Goal: Information Seeking & Learning: Learn about a topic

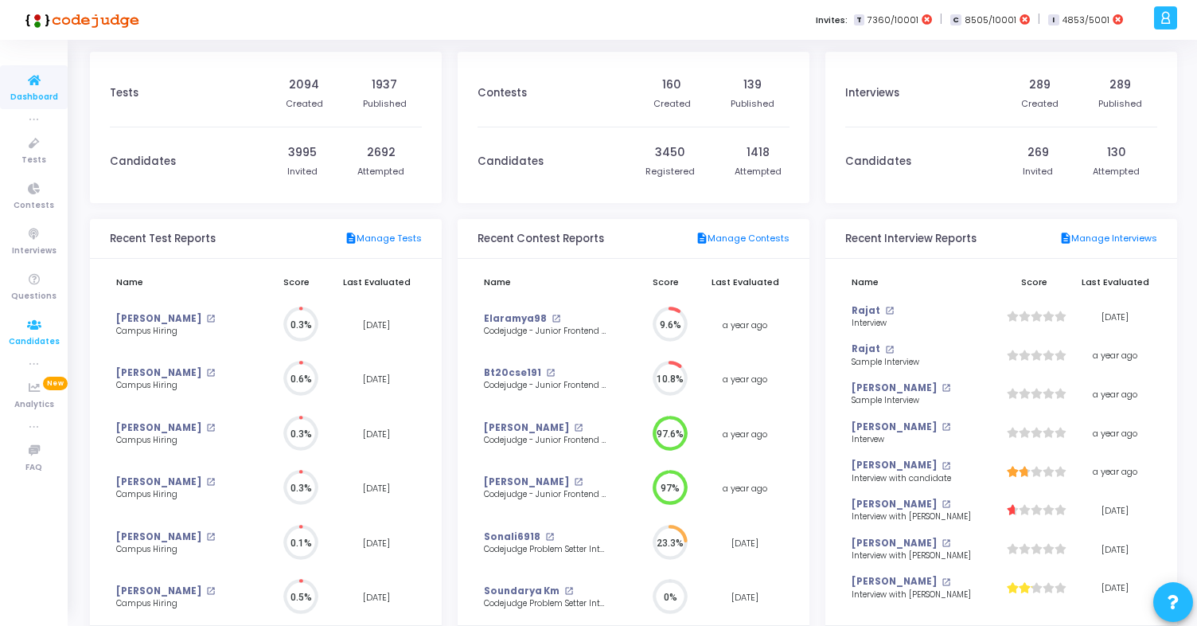
click at [38, 341] on span "Candidates" at bounding box center [34, 342] width 51 height 14
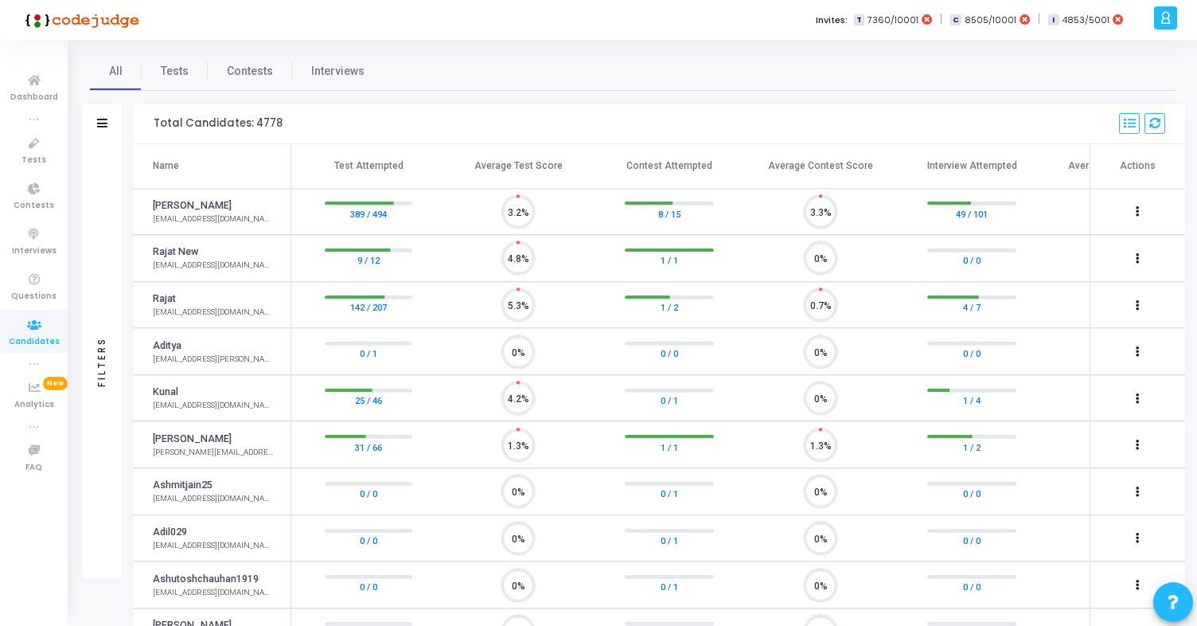
scroll to position [7, 7]
click at [42, 295] on span "Questions" at bounding box center [33, 297] width 45 height 14
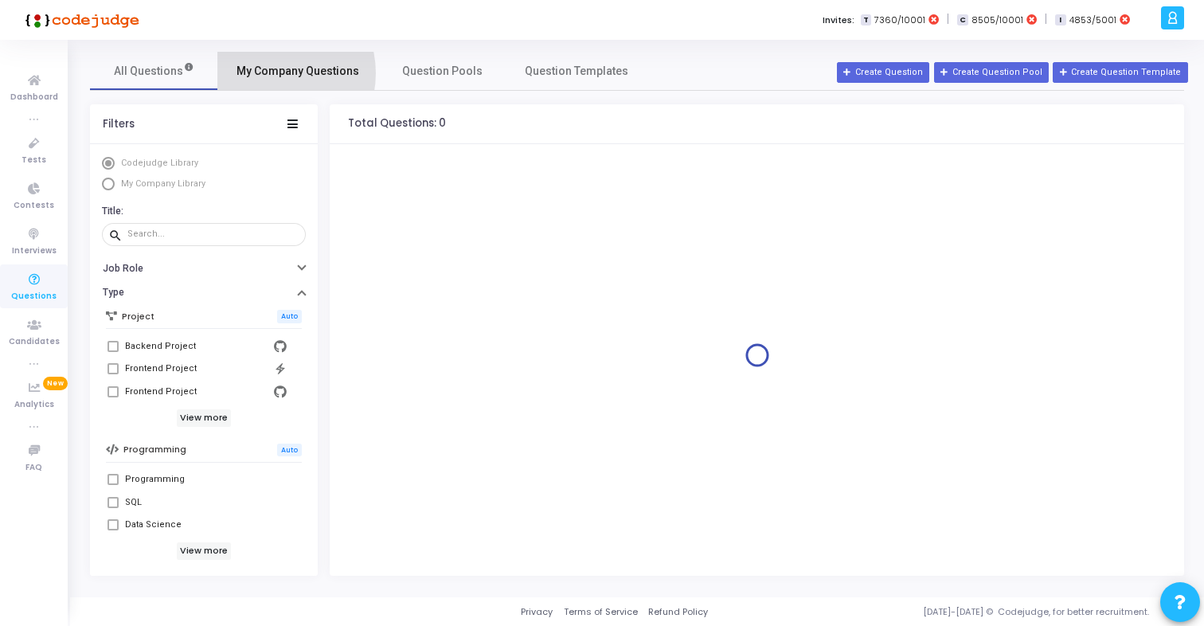
click at [268, 73] on span "My Company Questions" at bounding box center [297, 71] width 123 height 17
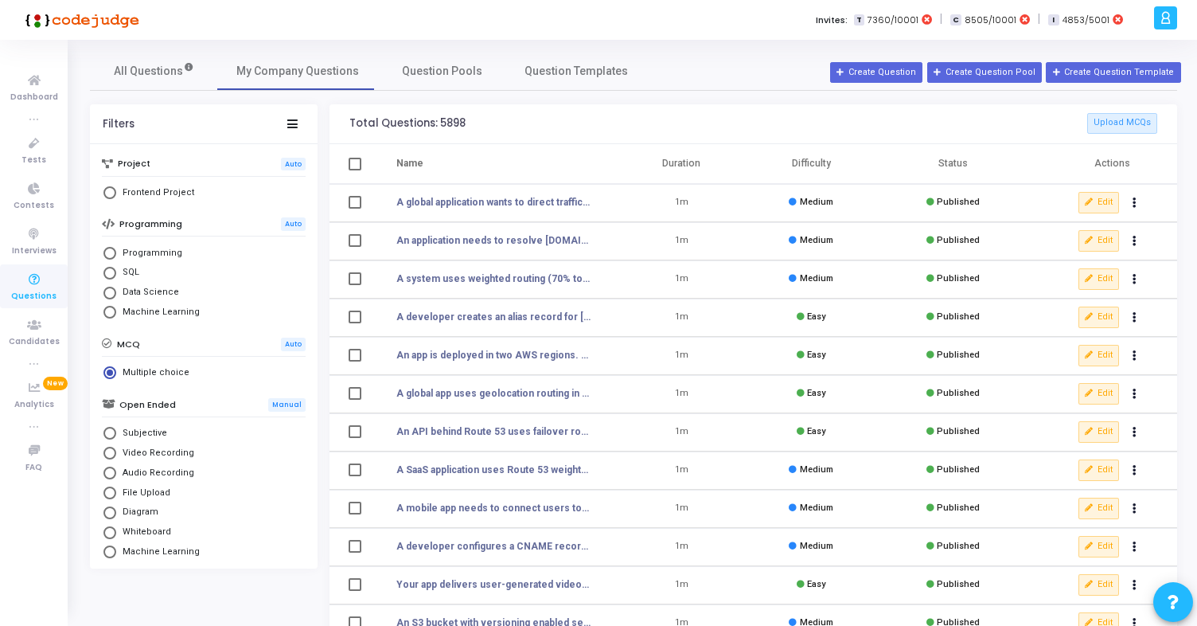
click at [164, 197] on span "Frontend Project" at bounding box center [155, 193] width 78 height 14
click at [116, 197] on input "Frontend Project" at bounding box center [109, 192] width 13 height 13
radio input "true"
radio input "false"
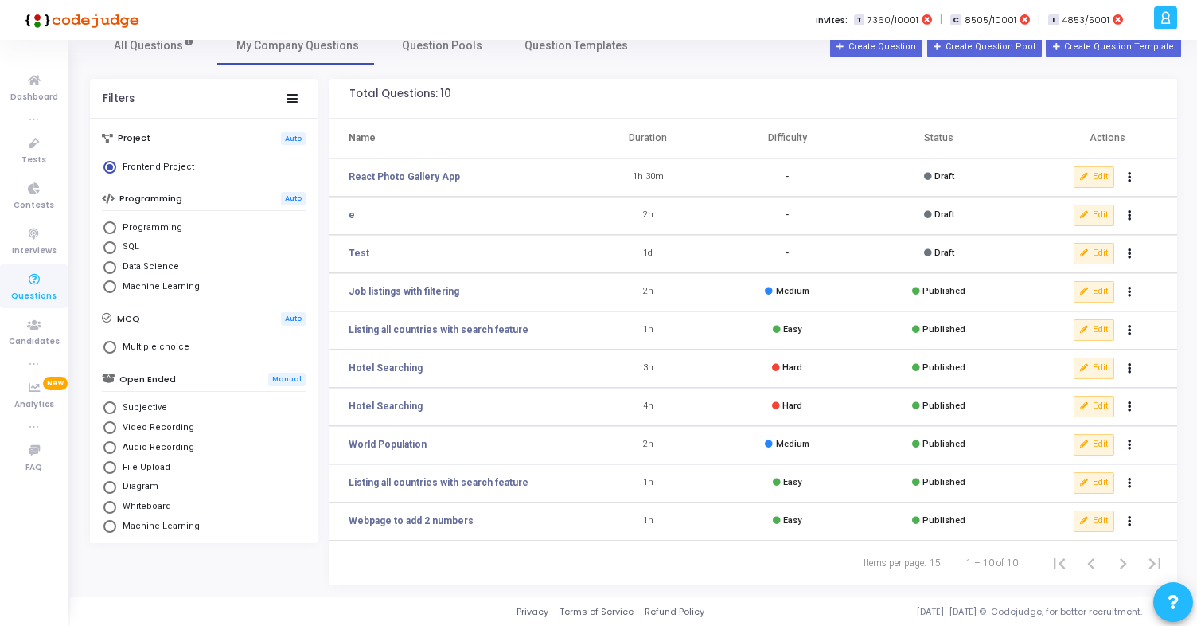
click at [34, 284] on icon at bounding box center [34, 280] width 33 height 20
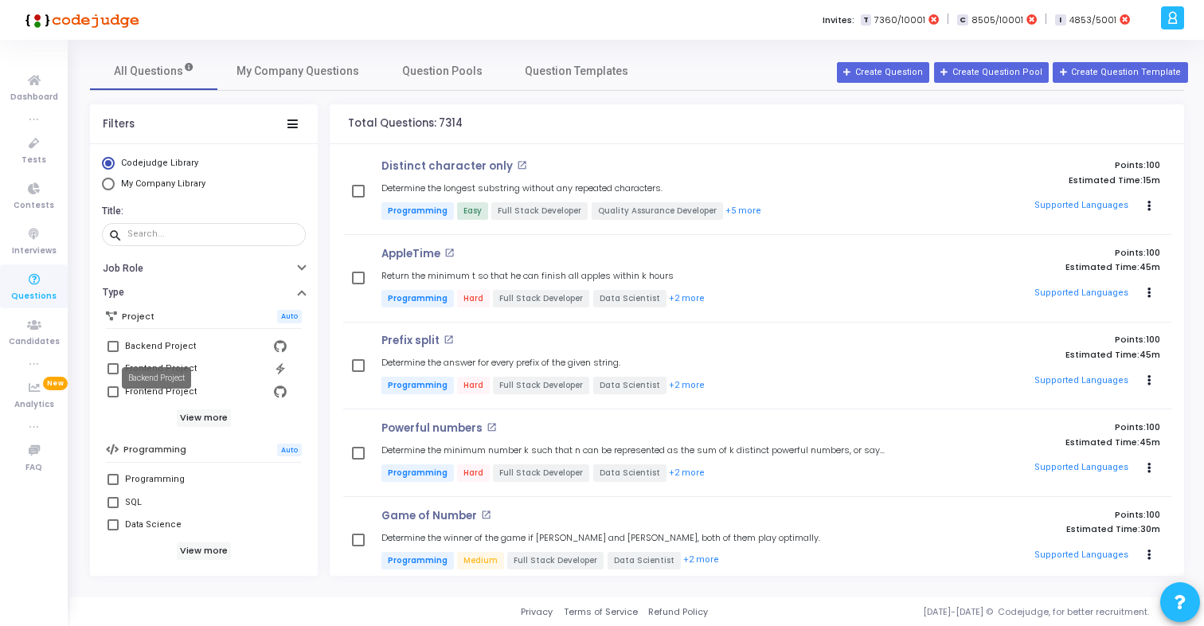
click at [153, 371] on div "Backend Project" at bounding box center [156, 377] width 69 height 21
click at [111, 371] on mat-tooltip-component "Backend Project" at bounding box center [157, 378] width 92 height 44
click at [109, 363] on span at bounding box center [112, 368] width 11 height 11
click at [112, 374] on input "Frontend Project" at bounding box center [112, 374] width 1 height 1
checkbox input "true"
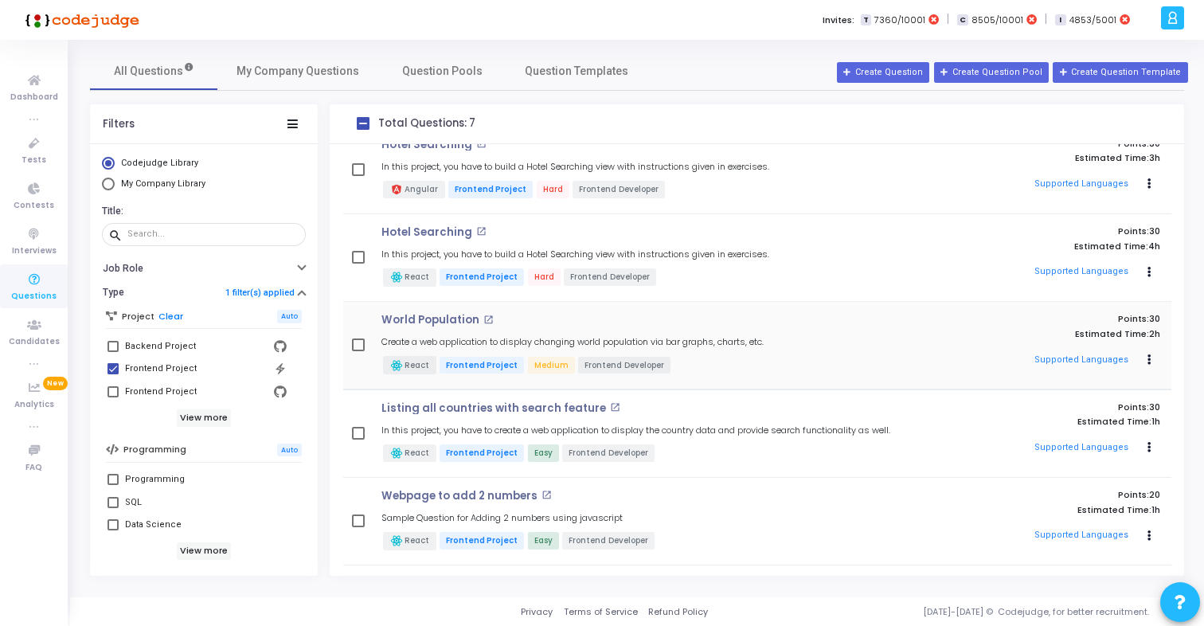
drag, startPoint x: 361, startPoint y: 317, endPoint x: 473, endPoint y: 317, distance: 111.4
click at [474, 317] on div "World Population open_in_new Create a web application to display changing world…" at bounding box center [757, 345] width 828 height 63
copy p "World Population"
click at [397, 33] on div "Invites: T 7360/10001 | C 8505/10001 | I 4853/5001" at bounding box center [657, 20] width 997 height 40
drag, startPoint x: 376, startPoint y: 315, endPoint x: 480, endPoint y: 316, distance: 104.3
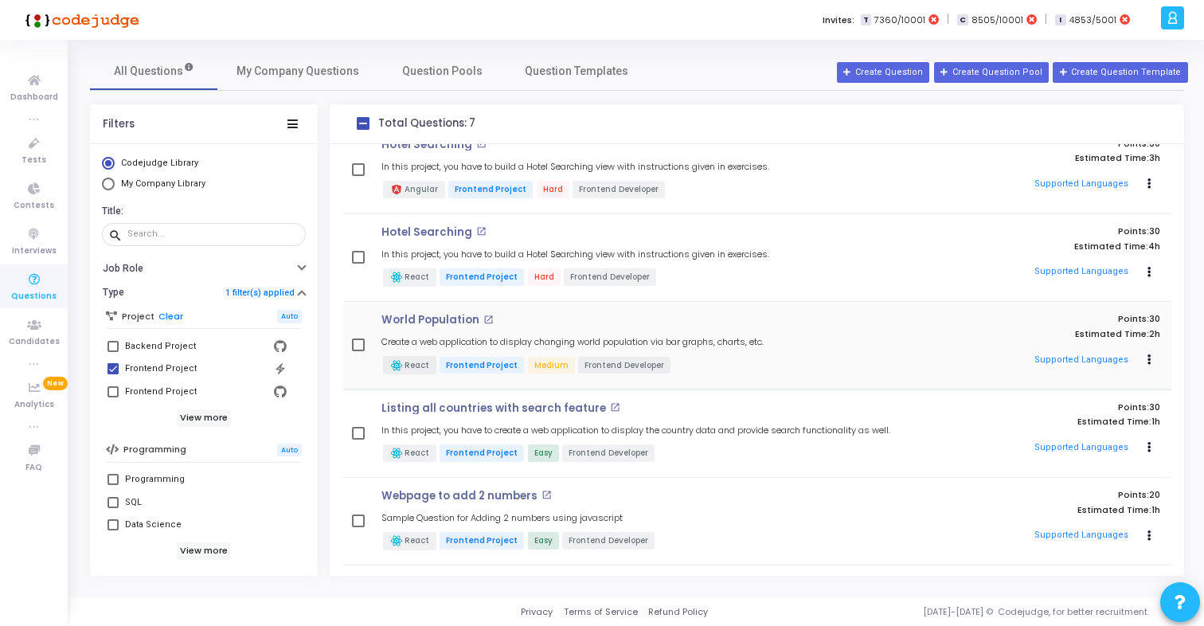
click at [480, 316] on div "World Population open_in_new Create a web application to display changing world…" at bounding box center [638, 345] width 530 height 63
copy h4 "World Population open_in_new"
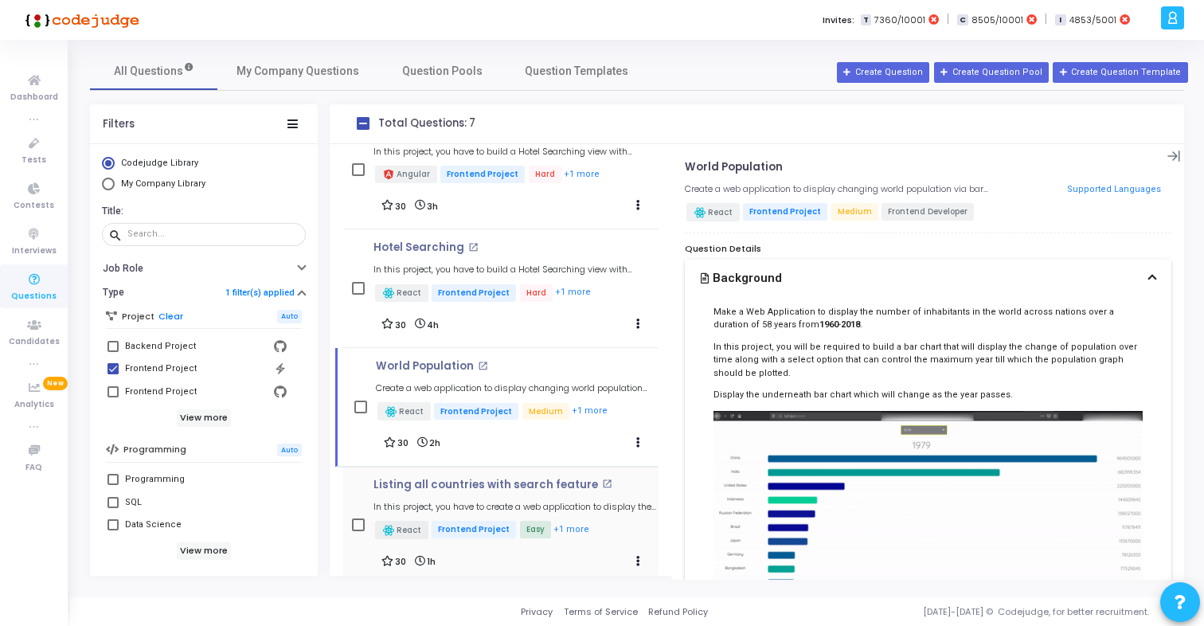
drag, startPoint x: 363, startPoint y: 480, endPoint x: 584, endPoint y: 481, distance: 220.5
click at [584, 481] on div "Listing all countries with search feature open_in_new In this project, you have…" at bounding box center [500, 524] width 315 height 93
copy p "Listing all countries with search feature"
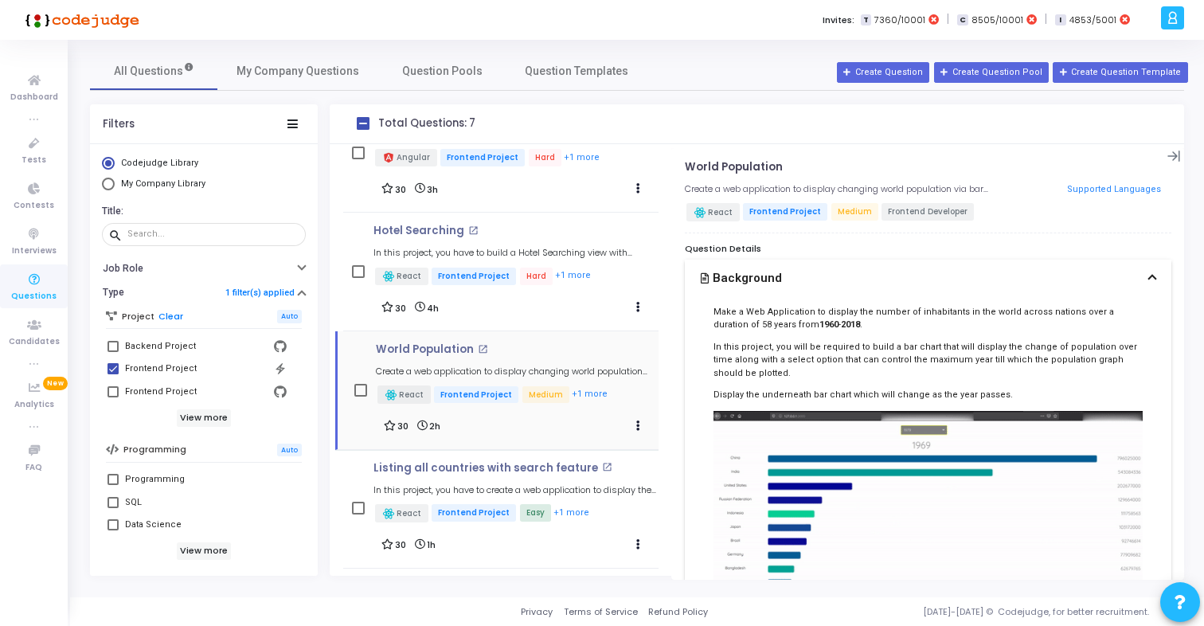
scroll to position [289, 0]
click at [423, 251] on h5 "In this project, you have to build a Hotel Searching view with instructions giv…" at bounding box center [515, 254] width 284 height 10
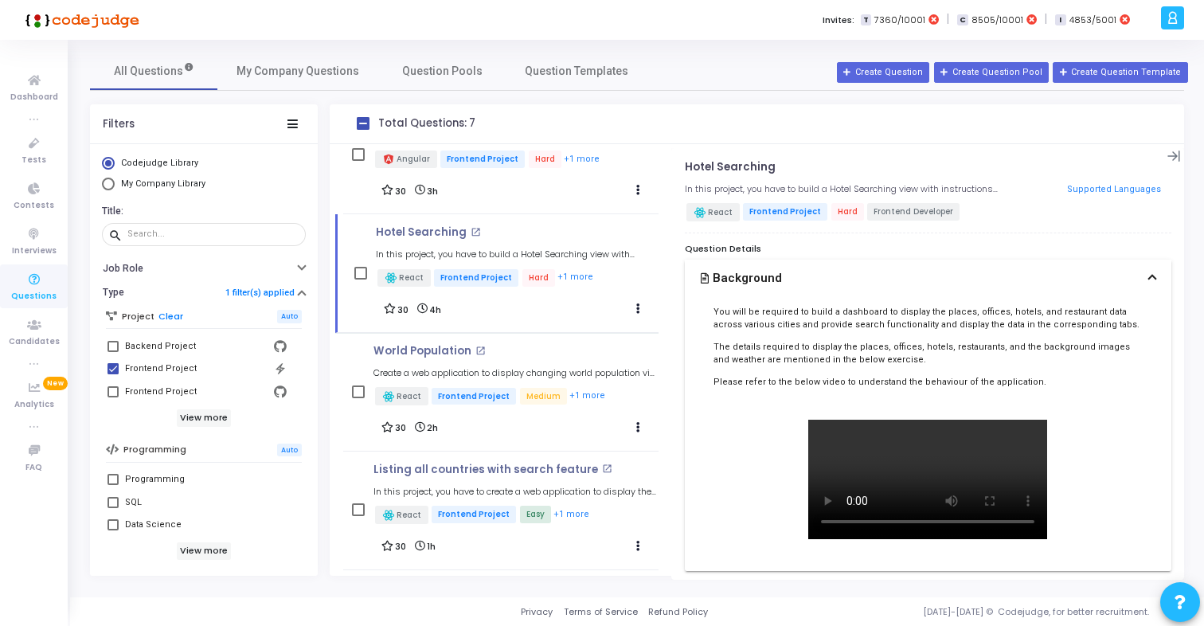
drag, startPoint x: 685, startPoint y: 166, endPoint x: 823, endPoint y: 166, distance: 137.7
click at [823, 166] on h4 "Hotel Searching open_in_new" at bounding box center [843, 167] width 316 height 13
copy p "Hotel Searching"
click at [470, 228] on mat-icon "open_in_new" at bounding box center [475, 232] width 10 height 10
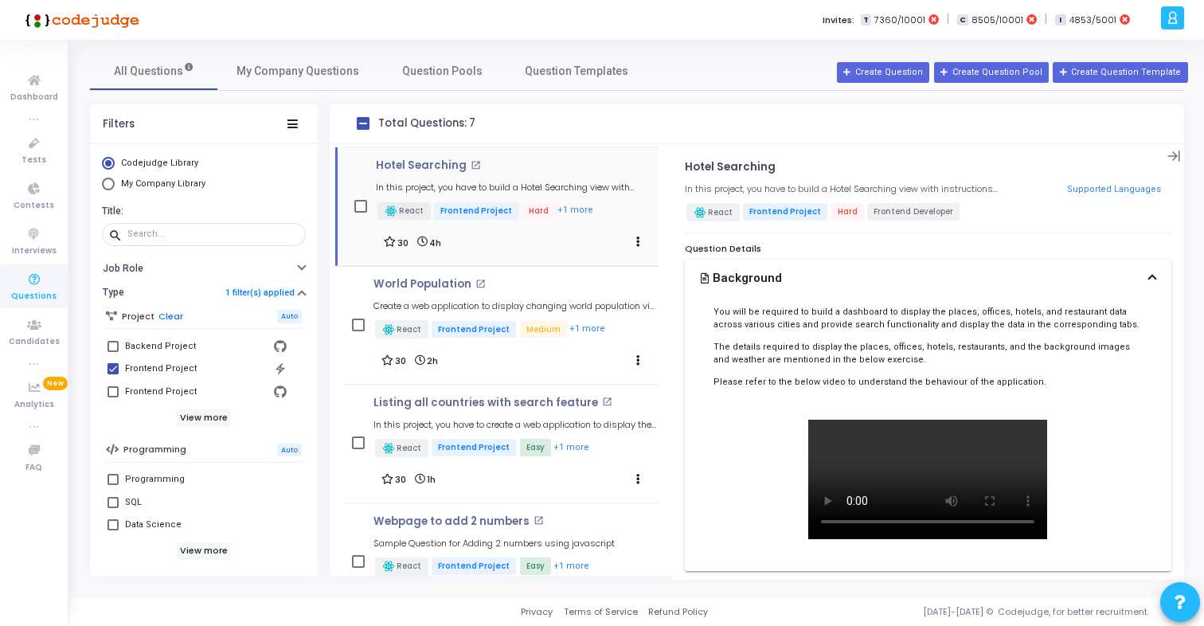
scroll to position [371, 0]
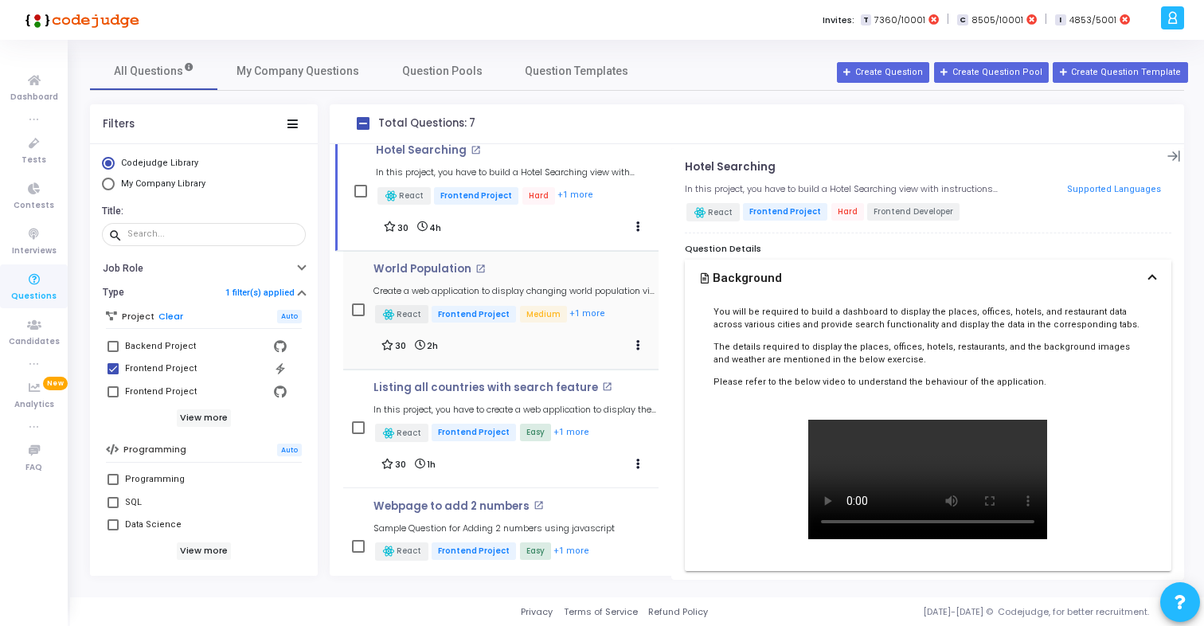
click at [498, 296] on div "World Population open_in_new Create a web application to display changing world…" at bounding box center [515, 294] width 284 height 63
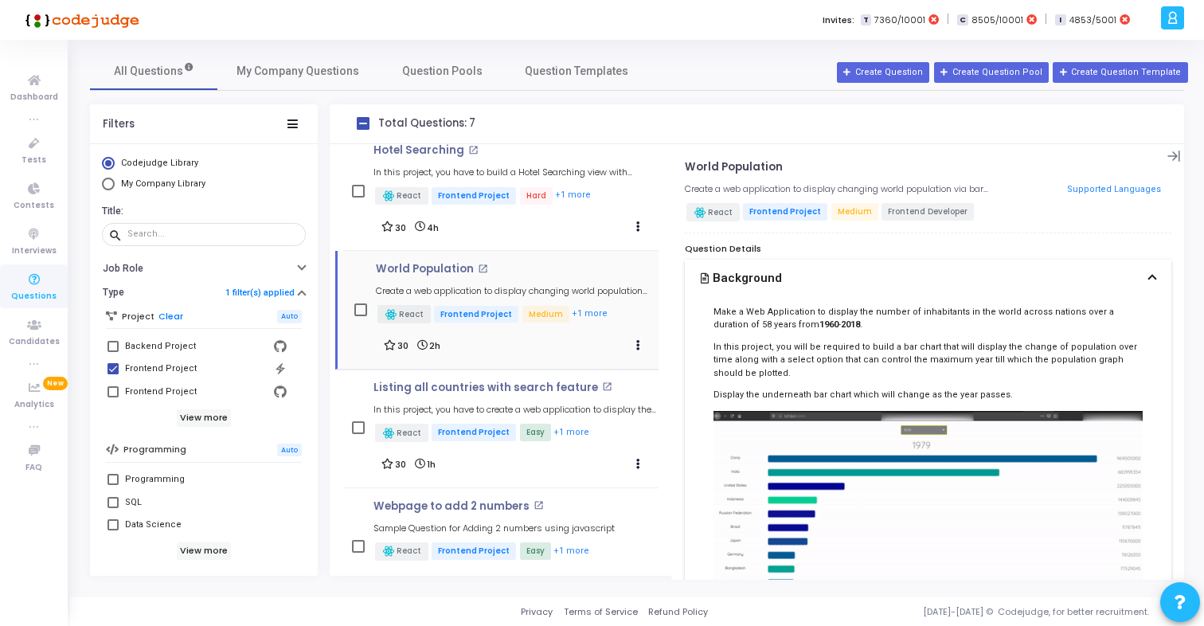
click at [478, 268] on mat-icon "open_in_new" at bounding box center [483, 268] width 10 height 10
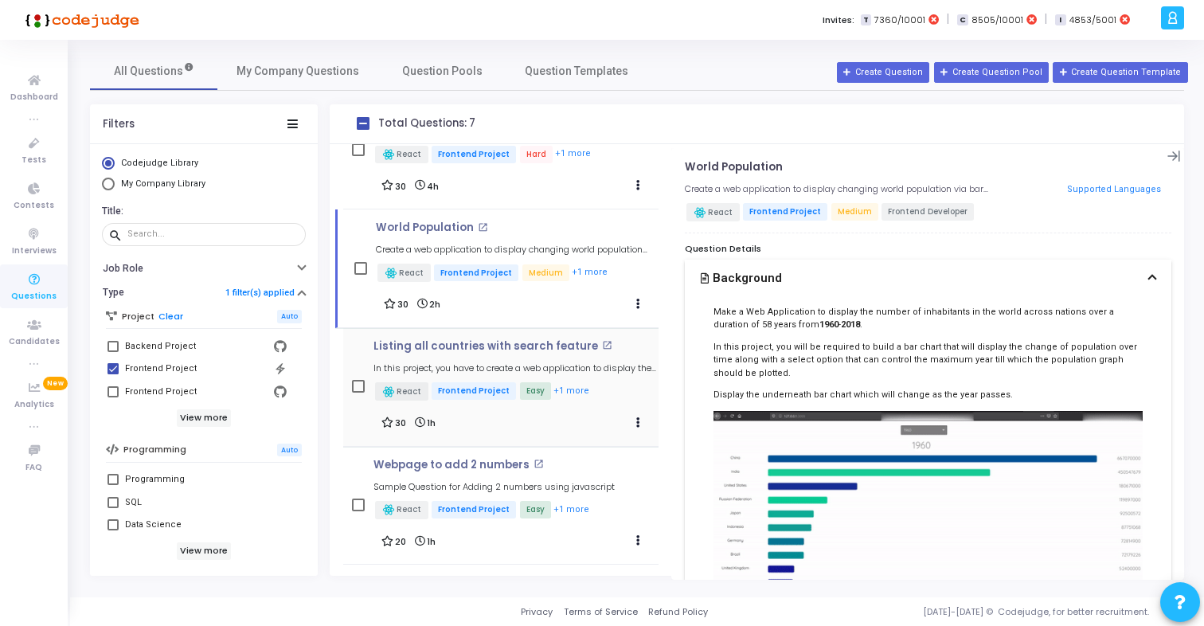
click at [462, 354] on div "Listing all countries with search feature open_in_new In this project, you have…" at bounding box center [515, 371] width 284 height 63
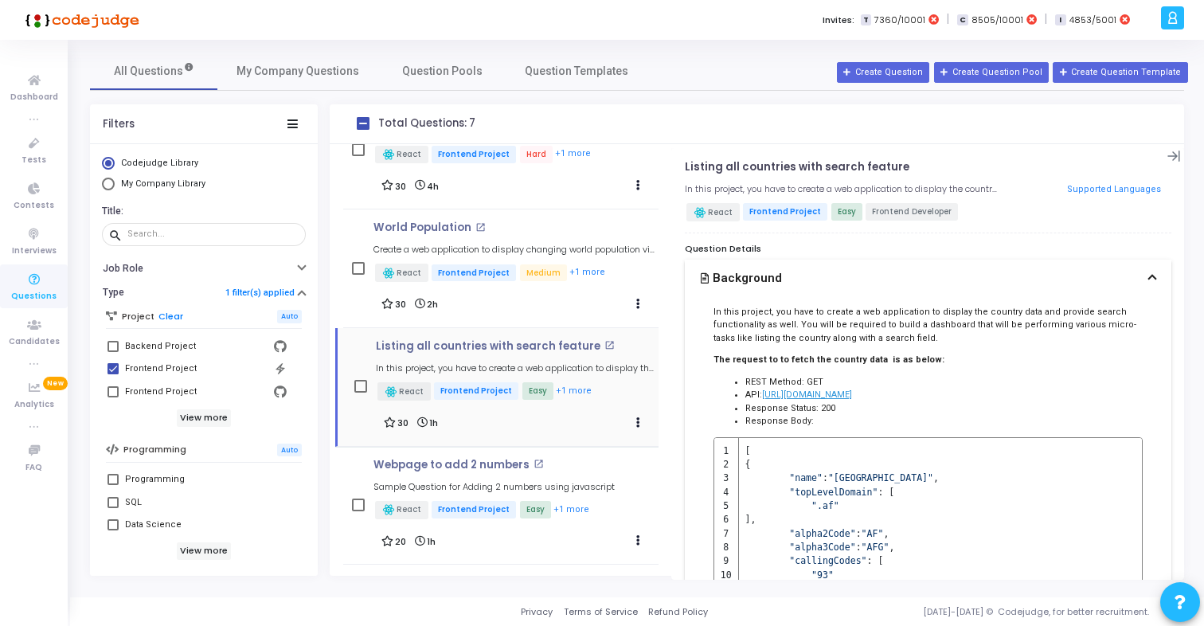
click at [599, 342] on h4 "Listing all countries with search feature open_in_new" at bounding box center [517, 346] width 282 height 13
click at [604, 344] on mat-icon "open_in_new" at bounding box center [609, 345] width 10 height 10
